Goal: Task Accomplishment & Management: Manage account settings

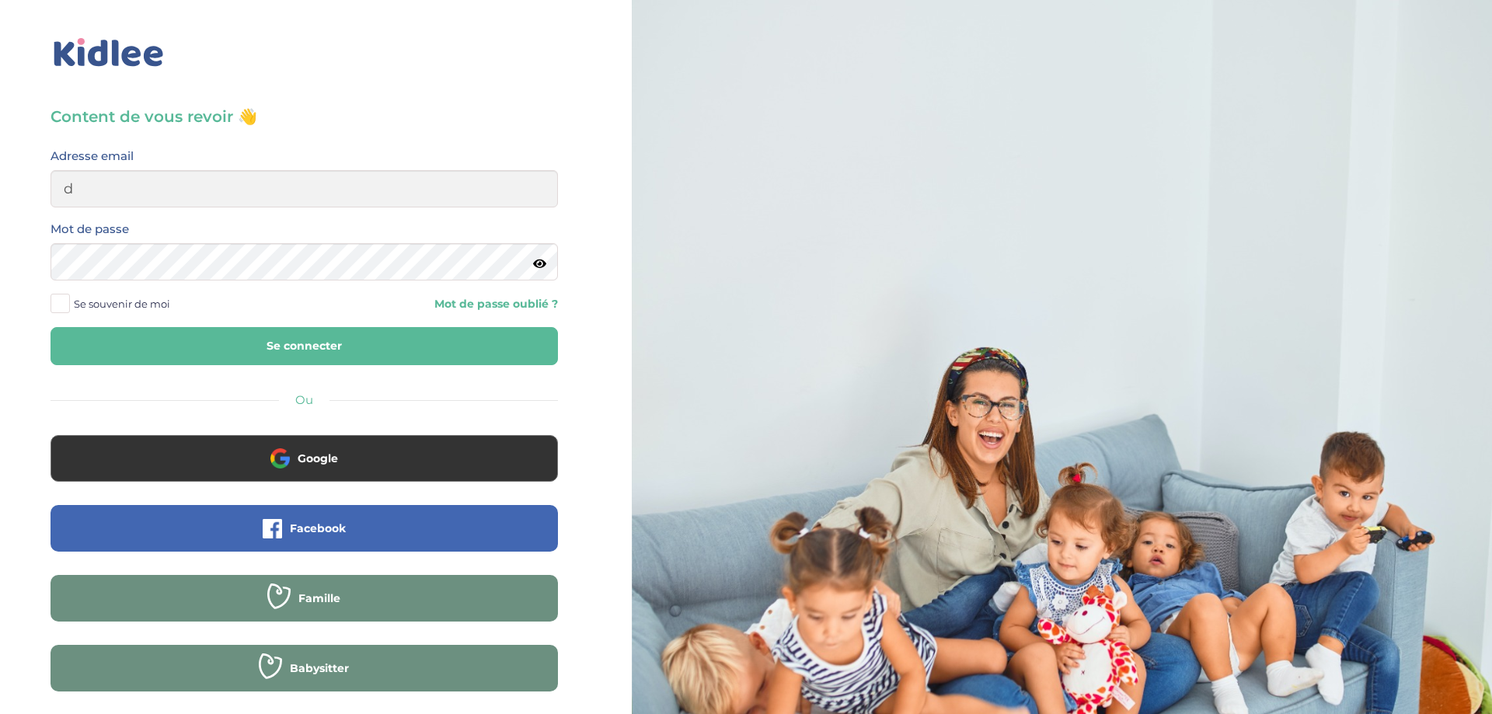
click at [384, 194] on input "d" at bounding box center [305, 188] width 508 height 37
click at [384, 193] on input "d" at bounding box center [305, 188] width 508 height 37
click at [384, 191] on input "d" at bounding box center [305, 188] width 508 height 37
type input "Admin2@kidlee.fr"
click at [353, 344] on button "Se connecter" at bounding box center [305, 346] width 508 height 38
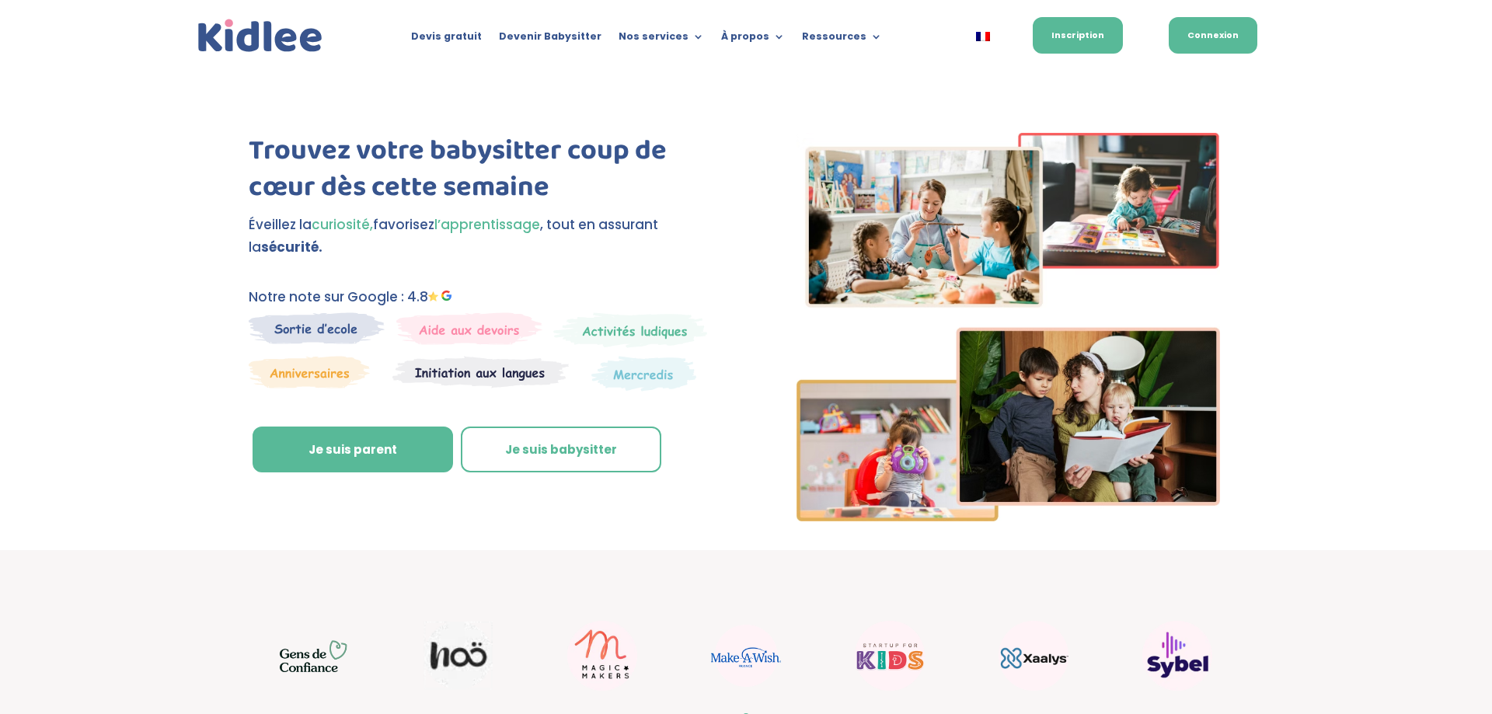
click at [1213, 32] on link "Connexion" at bounding box center [1213, 35] width 89 height 37
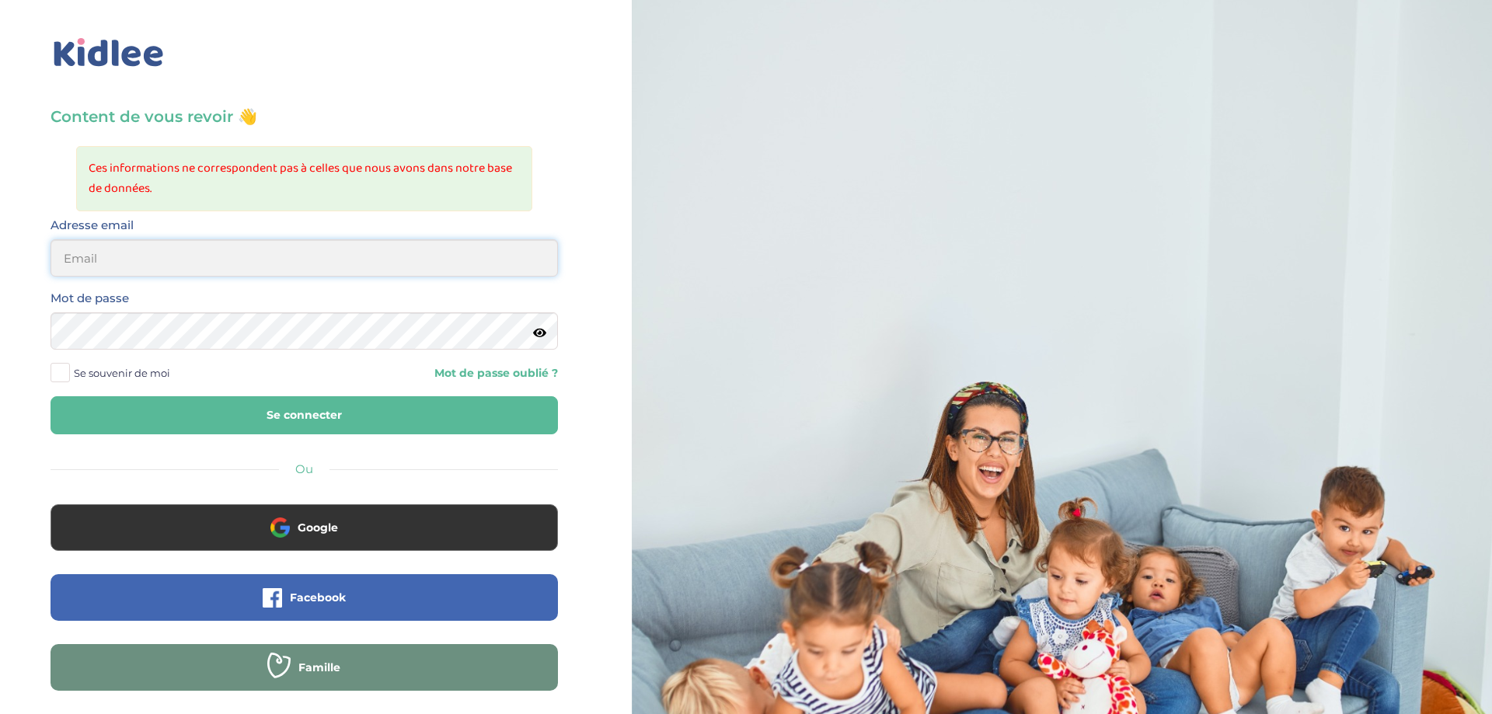
click at [283, 266] on input "email" at bounding box center [305, 257] width 508 height 37
type input "[EMAIL_ADDRESS][DOMAIN_NAME]"
click at [495, 414] on button "Se connecter" at bounding box center [305, 415] width 508 height 38
